Goal: Task Accomplishment & Management: Manage account settings

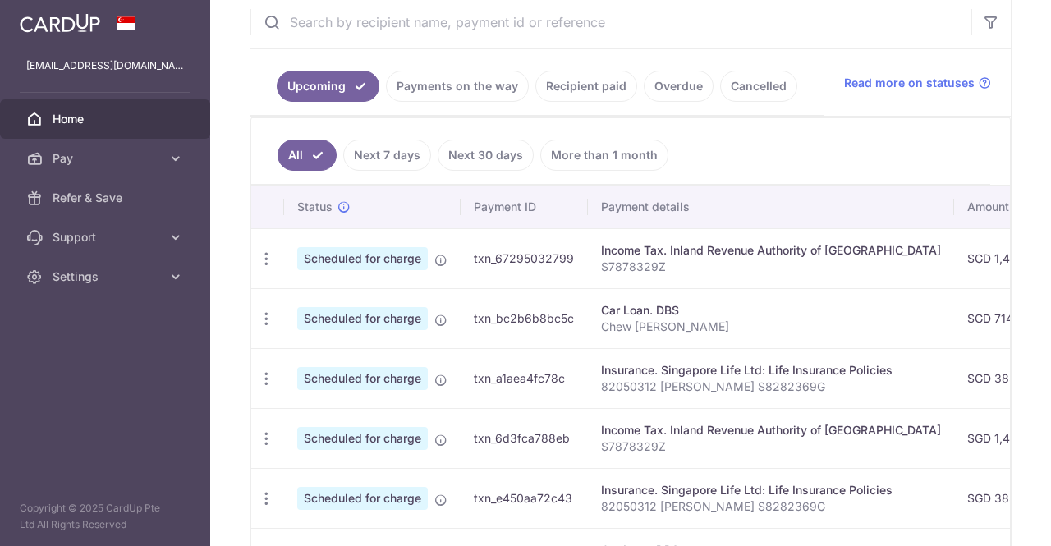
scroll to position [329, 0]
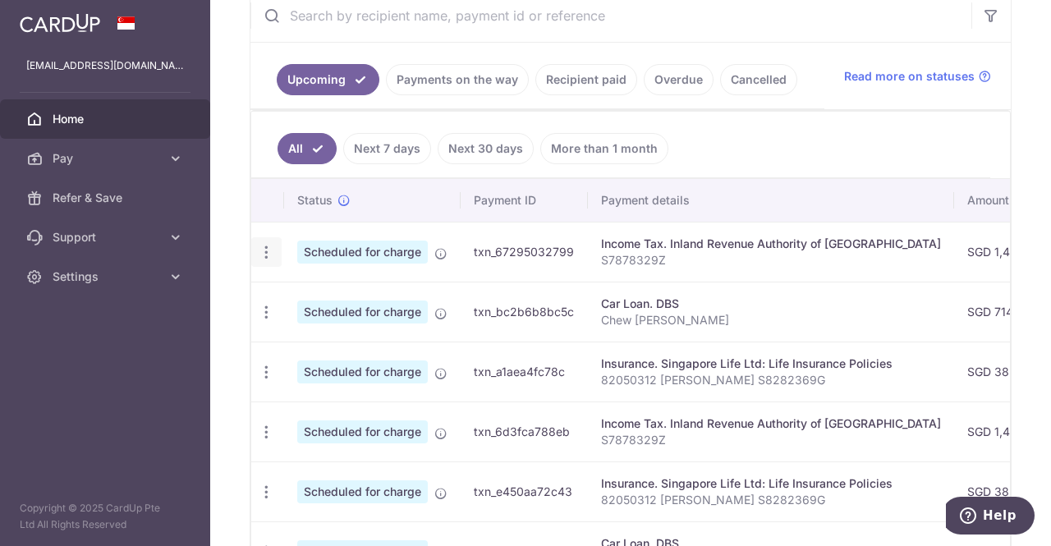
click at [270, 244] on icon "button" at bounding box center [266, 252] width 17 height 17
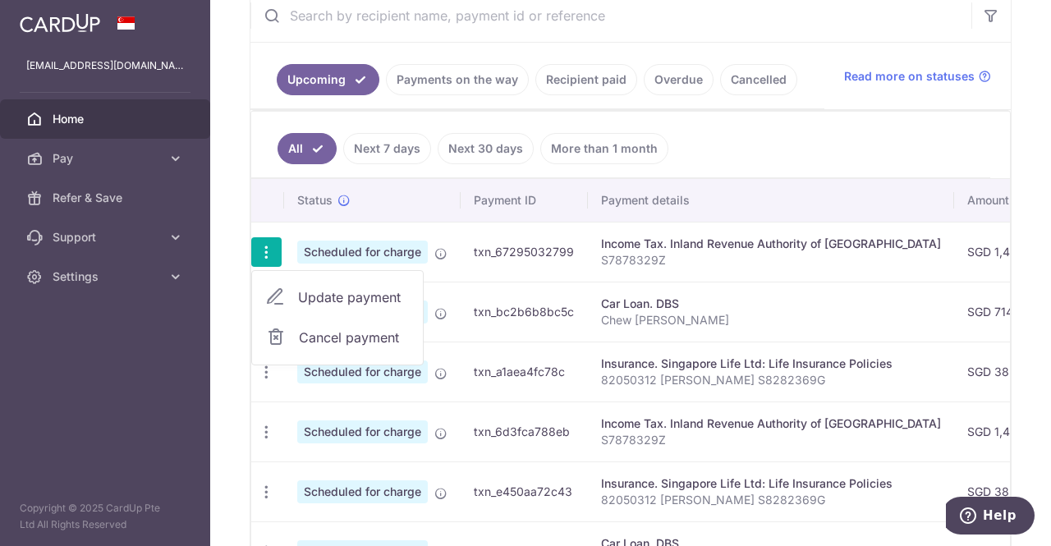
click at [317, 290] on span "Update payment" at bounding box center [354, 297] width 112 height 20
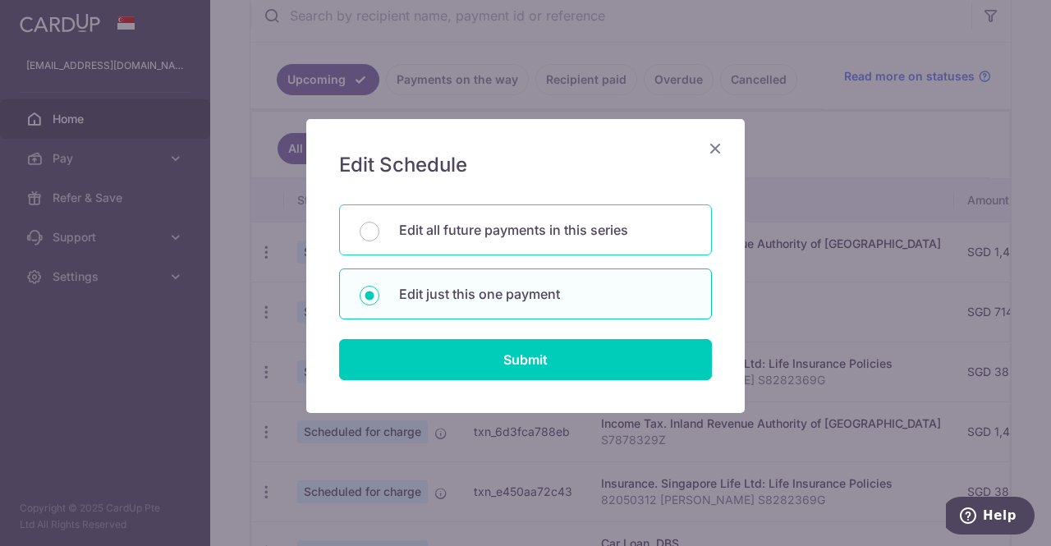
click at [388, 226] on div "Edit all future payments in this series" at bounding box center [525, 230] width 373 height 51
radio input "true"
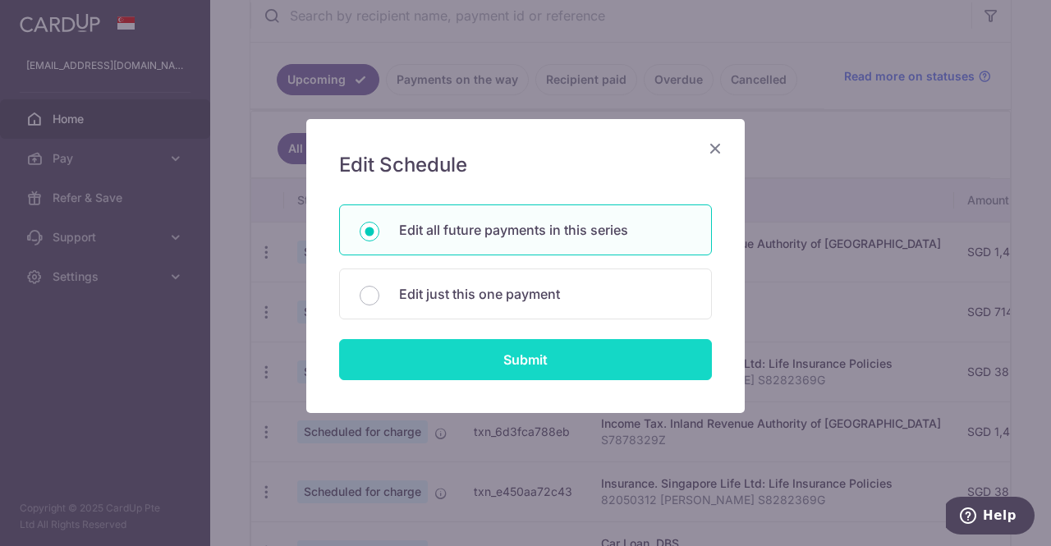
click at [404, 361] on input "Submit" at bounding box center [525, 359] width 373 height 41
radio input "true"
type input "1,465.30"
type input "S7878329Z"
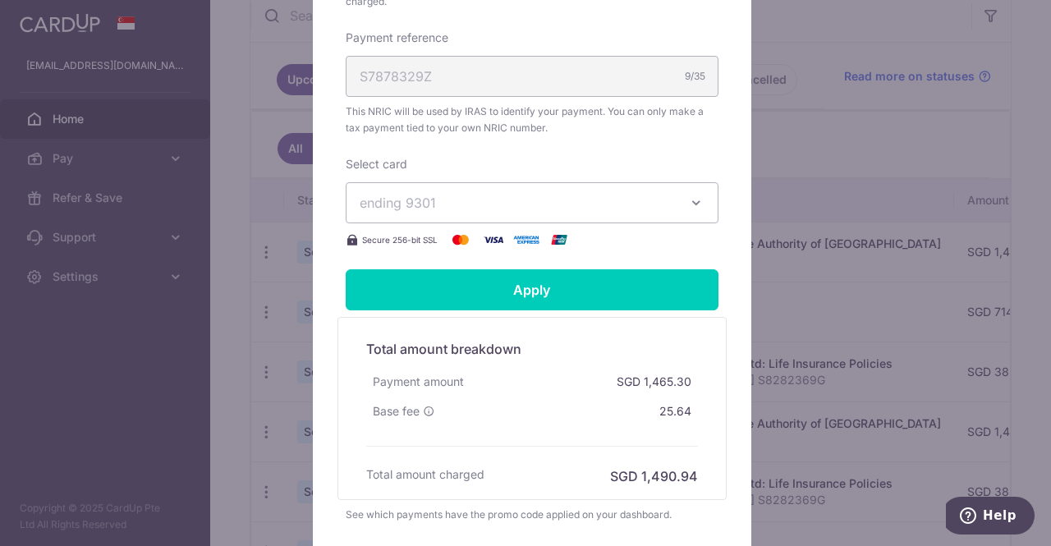
scroll to position [657, 0]
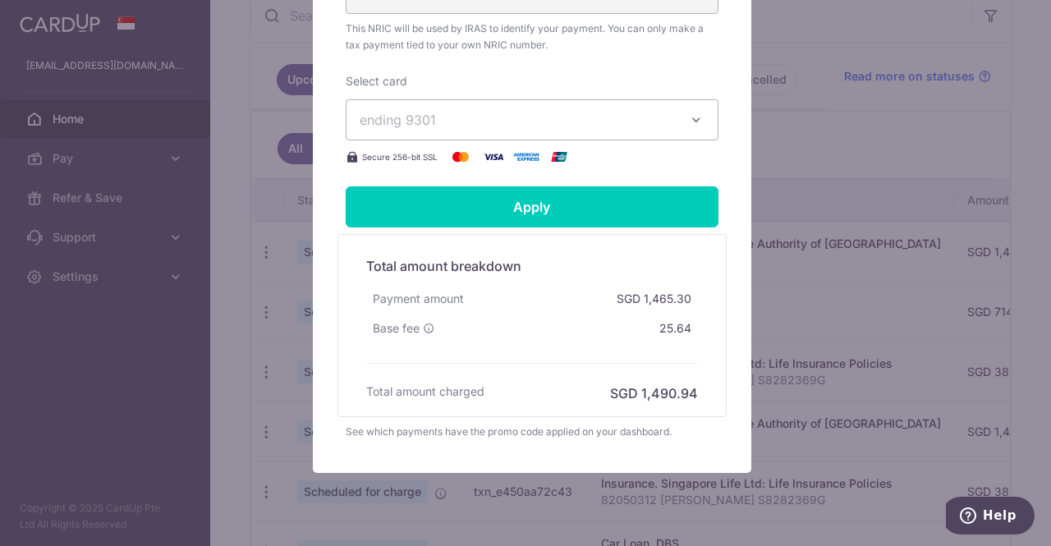
click at [481, 131] on button "ending 9301" at bounding box center [532, 119] width 373 height 41
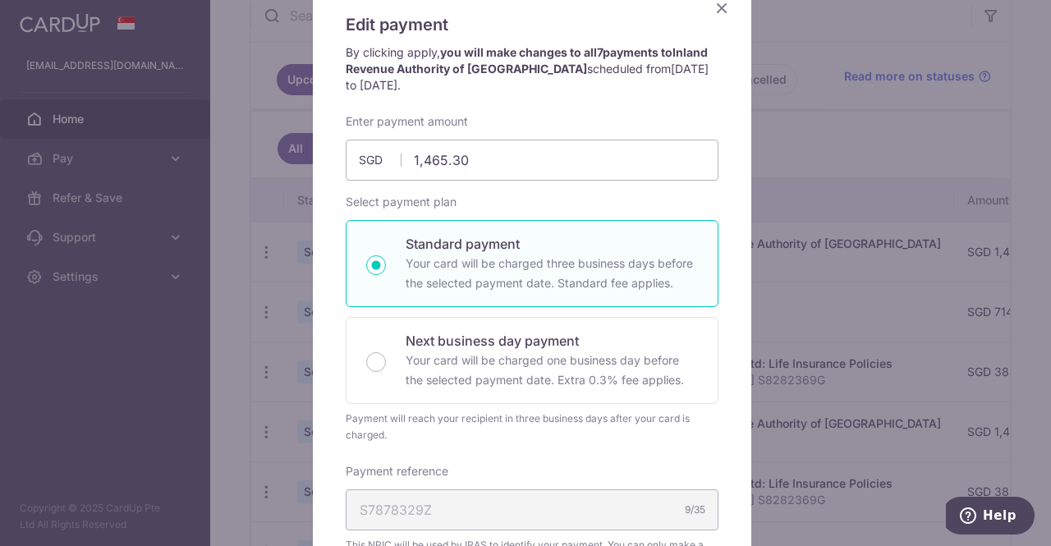
scroll to position [0, 0]
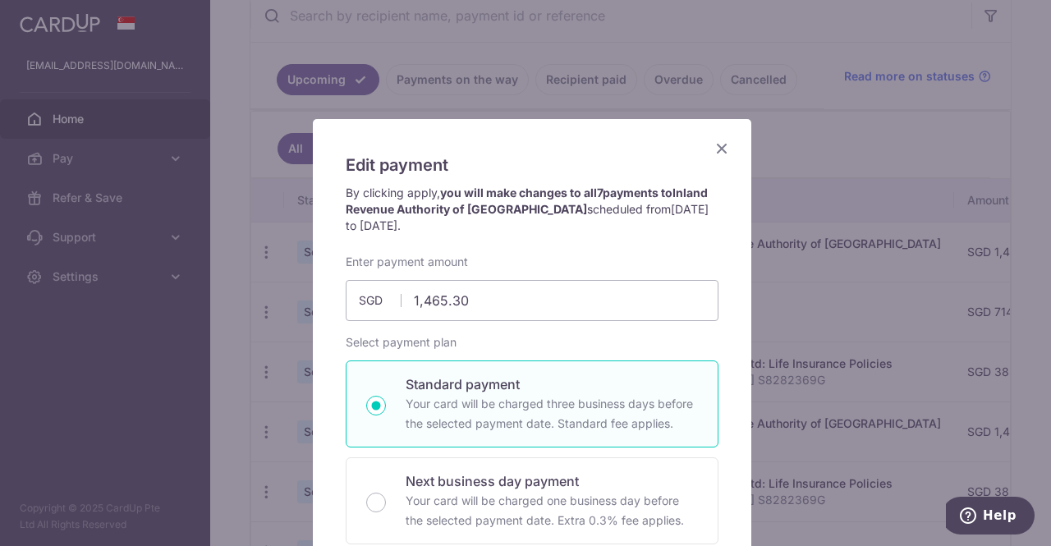
click at [721, 149] on icon "Close" at bounding box center [722, 148] width 20 height 21
